Goal: Information Seeking & Learning: Learn about a topic

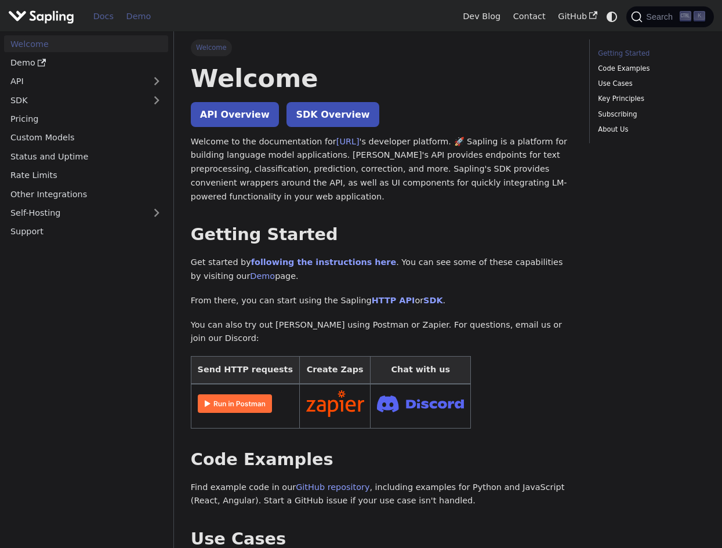
click at [125, 21] on link "Demo" at bounding box center [138, 17] width 37 height 18
